Goal: Navigation & Orientation: Understand site structure

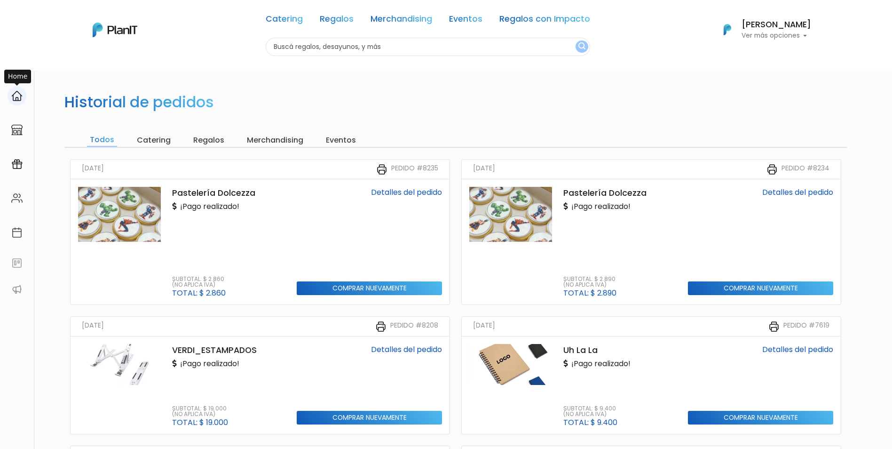
click at [14, 93] on img at bounding box center [16, 95] width 11 height 11
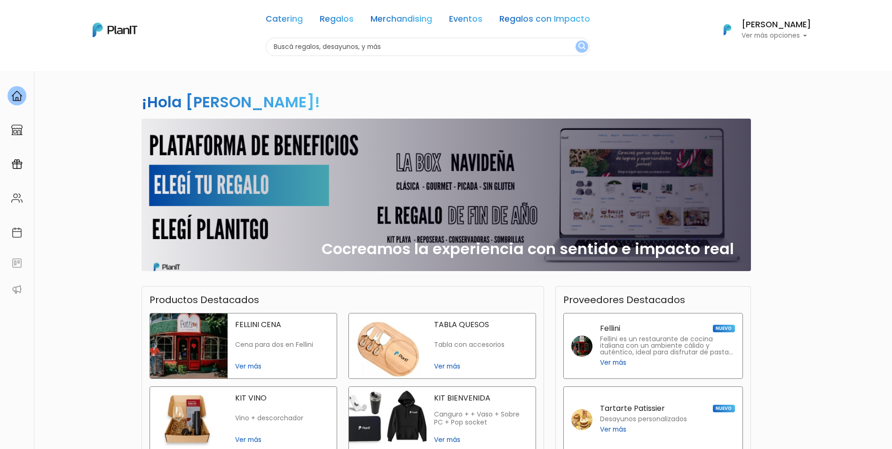
click at [779, 37] on p "Ver más opciones" at bounding box center [777, 35] width 70 height 7
click at [749, 74] on span "Mi Lista" at bounding box center [748, 74] width 26 height 11
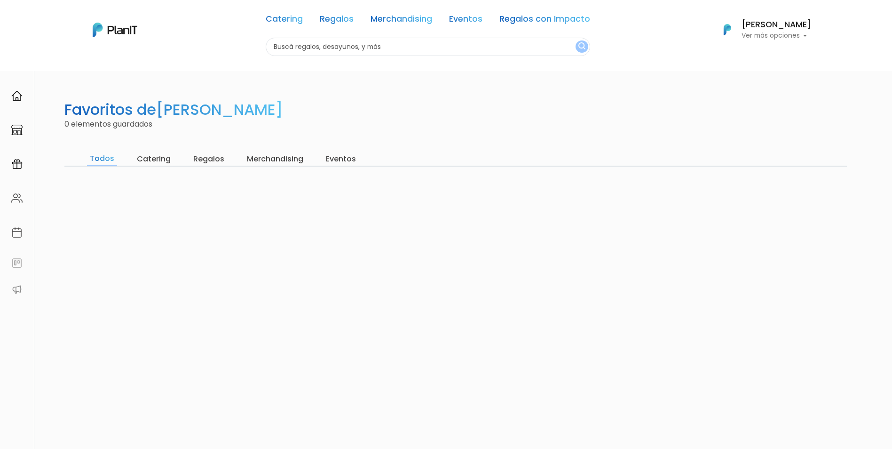
click at [775, 22] on h6 "[PERSON_NAME]" at bounding box center [777, 25] width 70 height 8
click at [760, 52] on span "Mis Compras" at bounding box center [759, 55] width 48 height 11
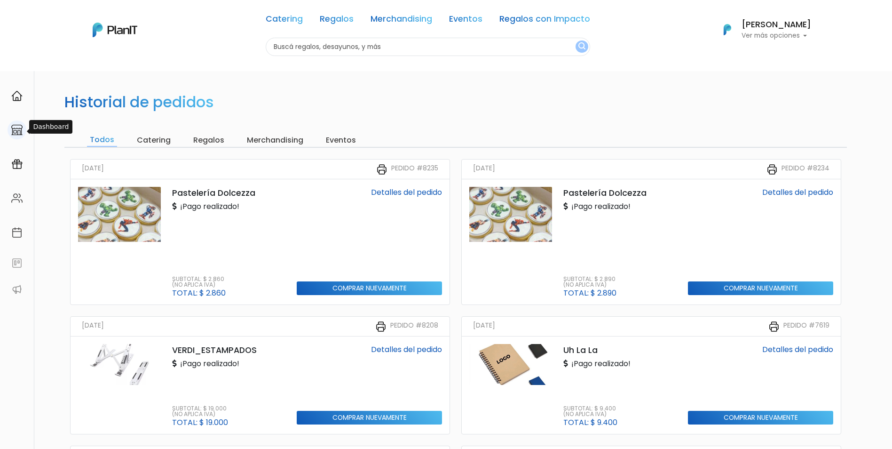
click at [13, 132] on img at bounding box center [16, 129] width 11 height 11
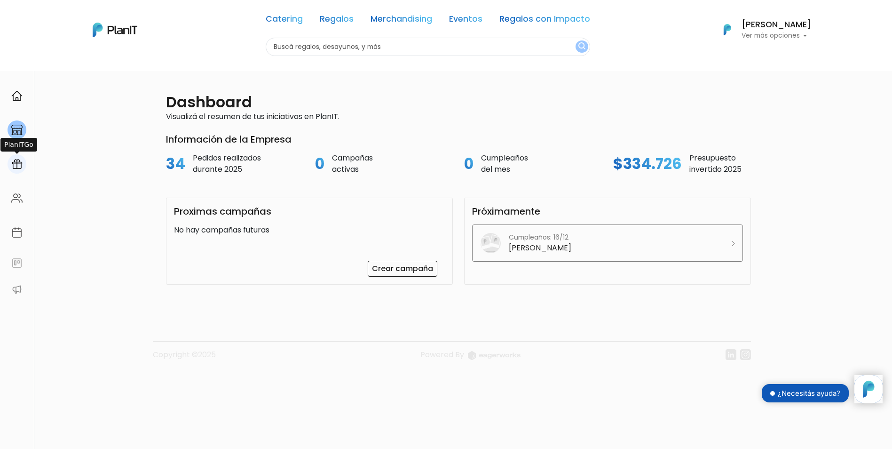
click at [19, 165] on img at bounding box center [16, 164] width 11 height 11
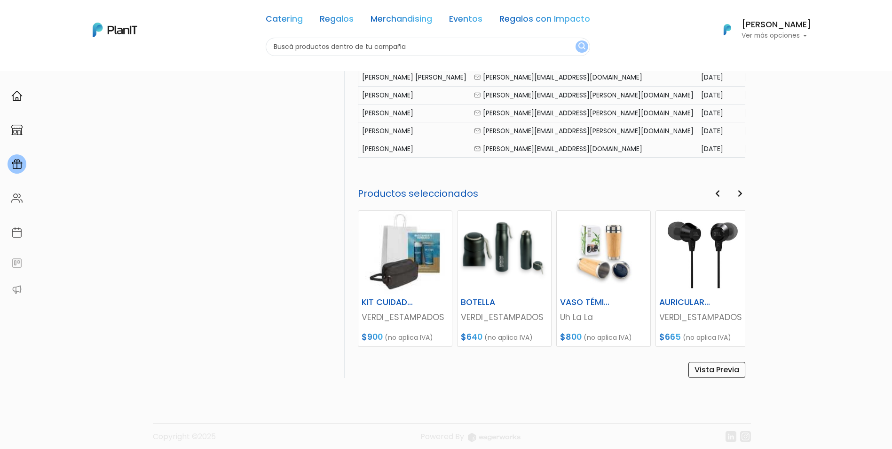
scroll to position [505, 0]
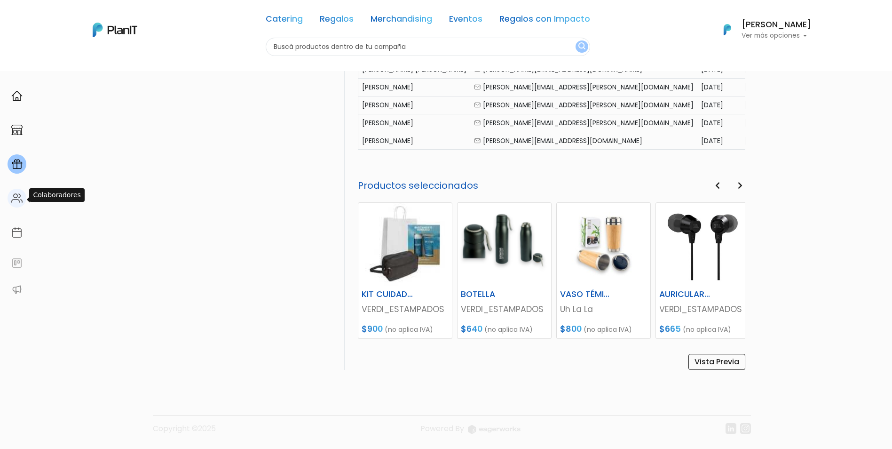
click at [16, 196] on img at bounding box center [16, 197] width 11 height 11
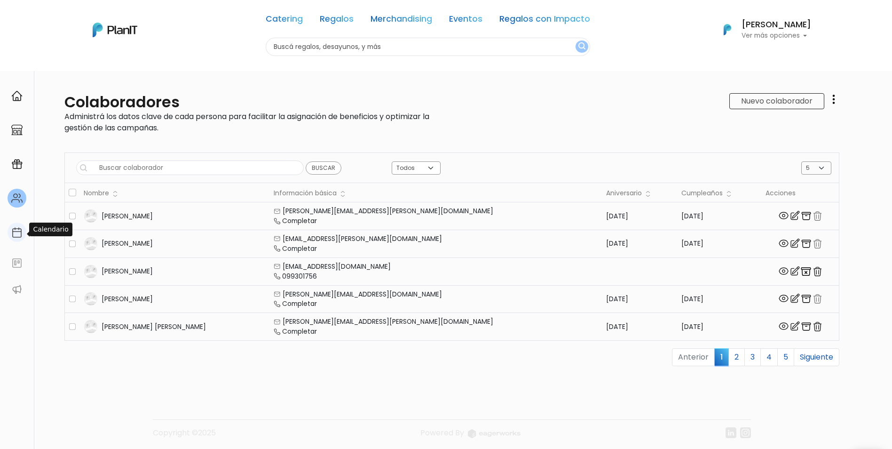
click at [15, 232] on img at bounding box center [16, 232] width 11 height 11
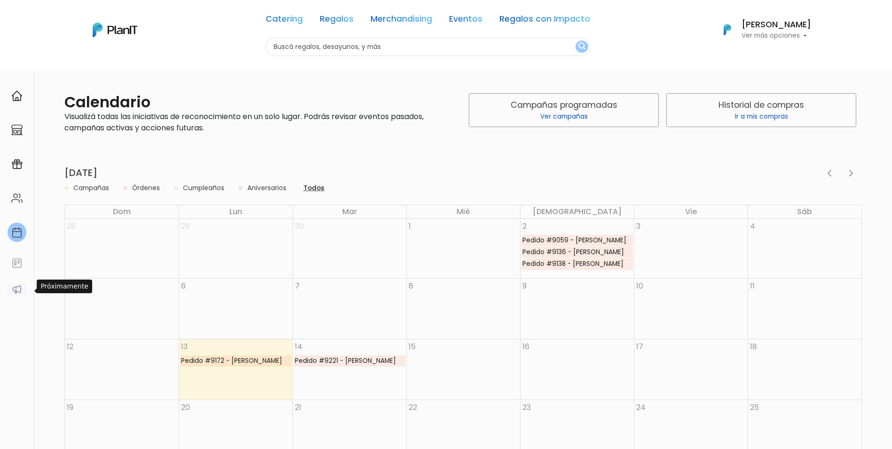
click at [16, 287] on img at bounding box center [16, 289] width 11 height 11
click at [19, 261] on img at bounding box center [16, 262] width 11 height 11
click at [20, 88] on div at bounding box center [17, 95] width 19 height 19
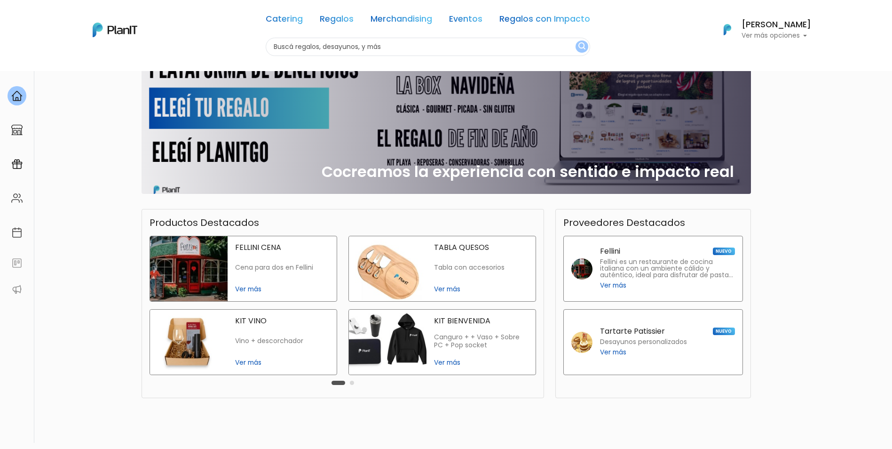
scroll to position [94, 0]
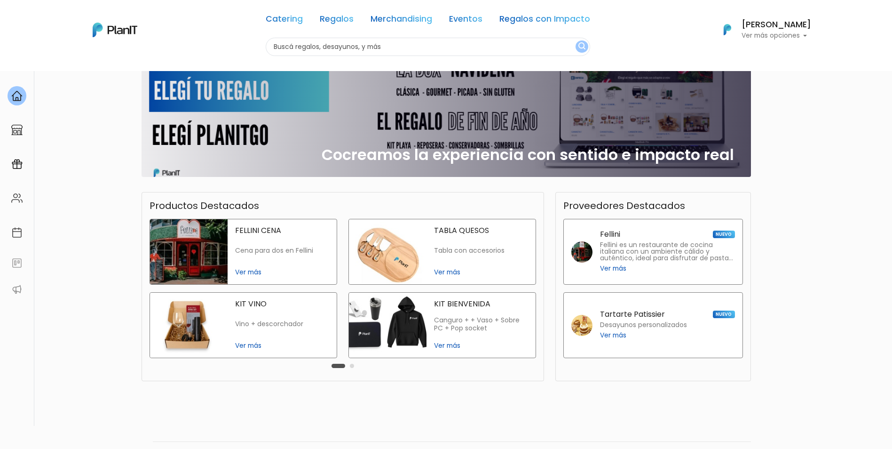
click at [350, 365] on button "Carousel Page 2" at bounding box center [352, 366] width 4 height 4
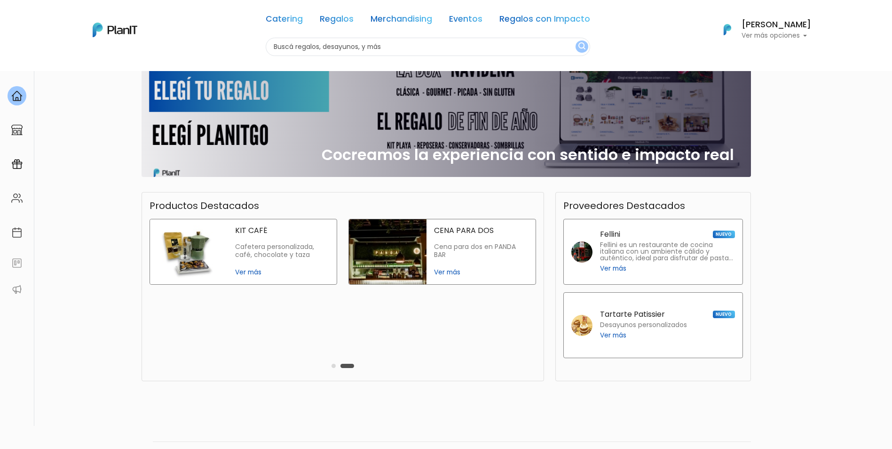
click at [805, 34] on p "Ver más opciones" at bounding box center [777, 35] width 70 height 7
click at [767, 57] on span "Mis Compras" at bounding box center [759, 55] width 48 height 11
